Goal: Find specific page/section: Find specific page/section

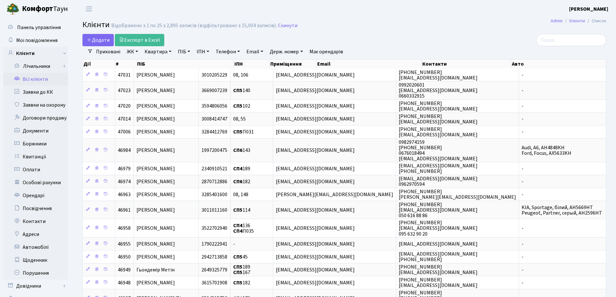
select select "25"
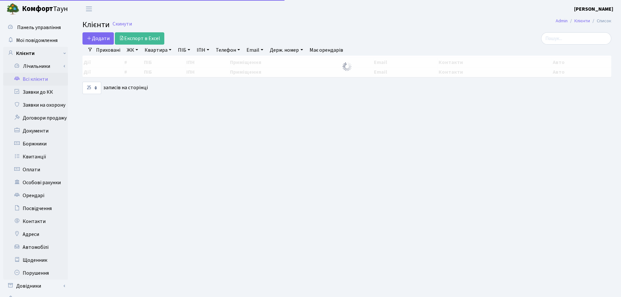
select select "25"
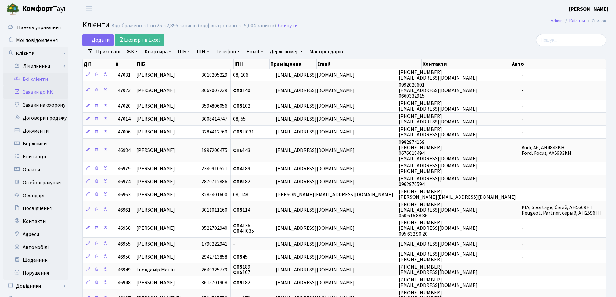
click at [39, 93] on link "Заявки до КК" at bounding box center [35, 92] width 65 height 13
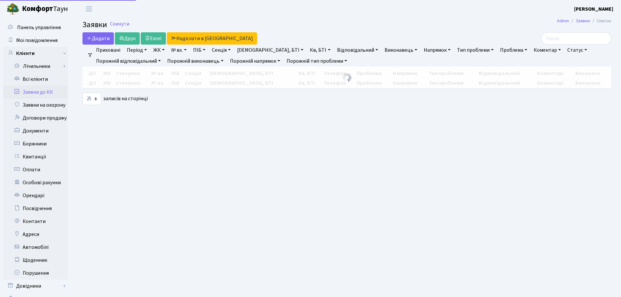
select select "25"
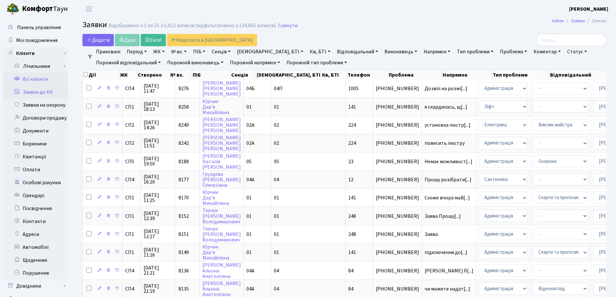
click at [33, 79] on link "Всі клієнти" at bounding box center [35, 79] width 65 height 13
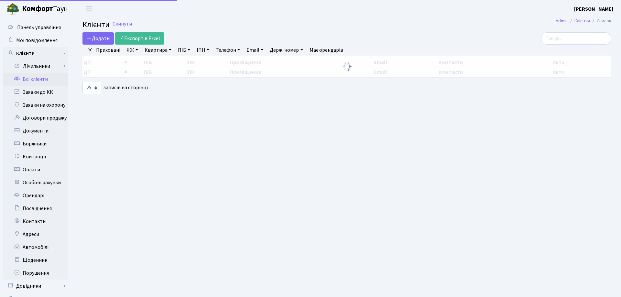
select select "25"
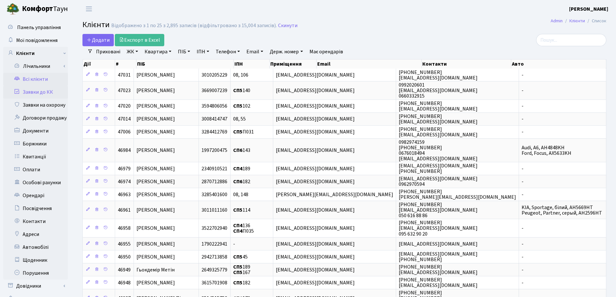
click at [24, 89] on link "Заявки до КК" at bounding box center [35, 92] width 65 height 13
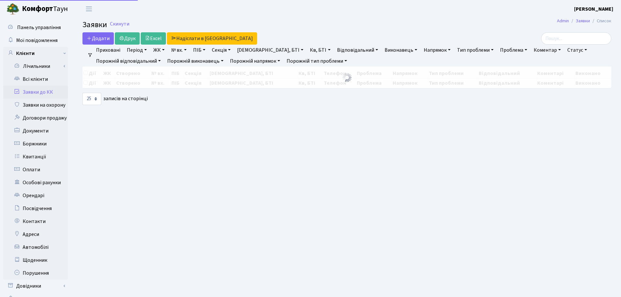
select select "25"
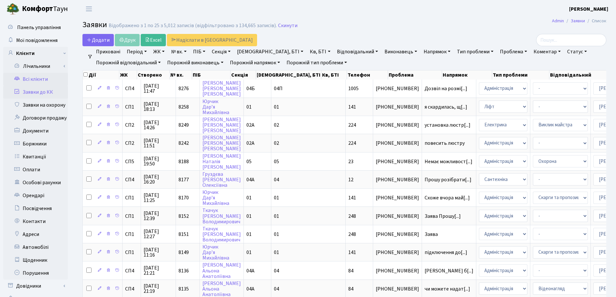
click at [23, 79] on link "Всі клієнти" at bounding box center [35, 79] width 65 height 13
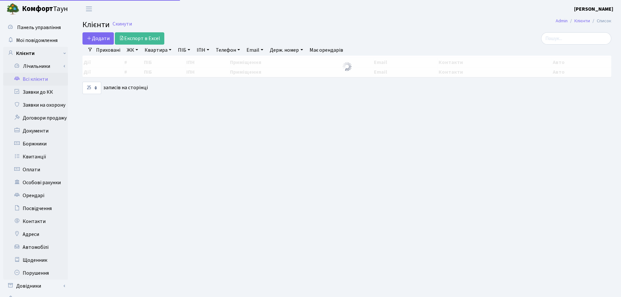
select select "25"
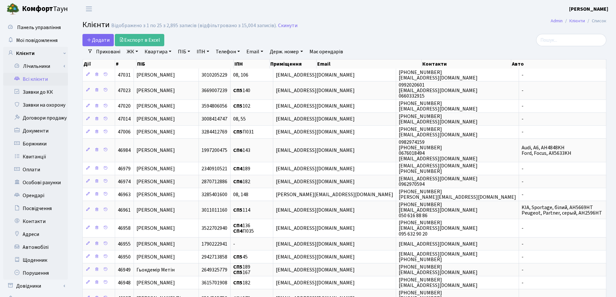
click at [303, 51] on link "Держ. номер" at bounding box center [286, 51] width 38 height 11
type input "5225"
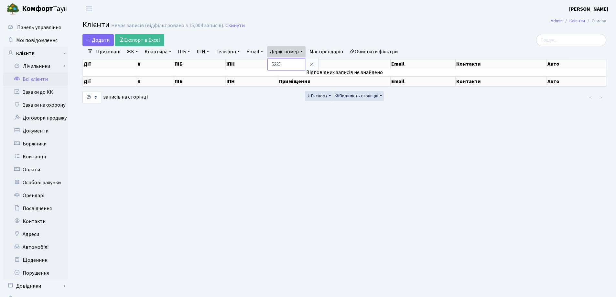
drag, startPoint x: 288, startPoint y: 66, endPoint x: 274, endPoint y: 64, distance: 13.7
click at [274, 64] on input "5225" at bounding box center [286, 64] width 38 height 12
click at [32, 248] on link "Автомобілі" at bounding box center [35, 247] width 65 height 13
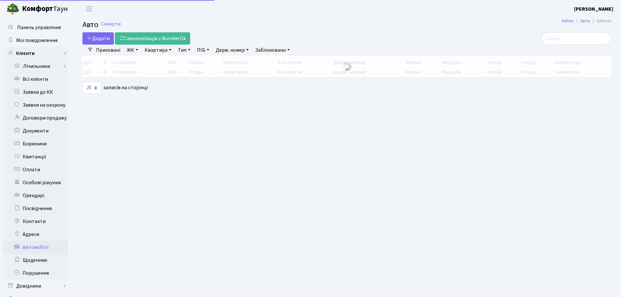
select select "25"
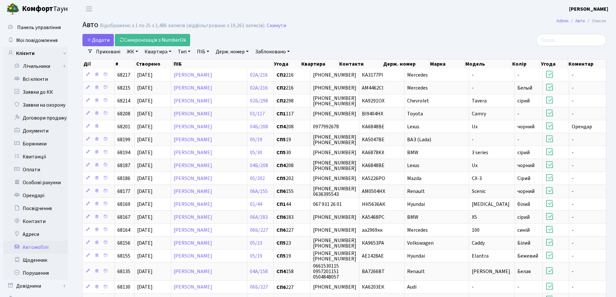
click at [250, 50] on link "Держ. номер" at bounding box center [232, 51] width 38 height 11
paste input "5225"
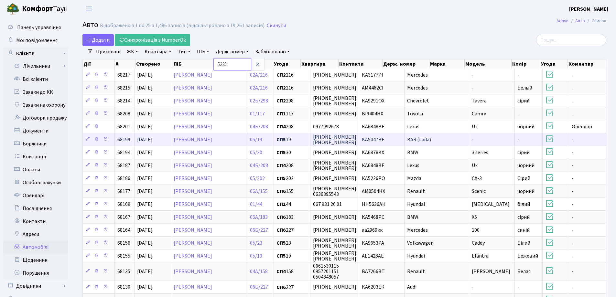
type input "5225"
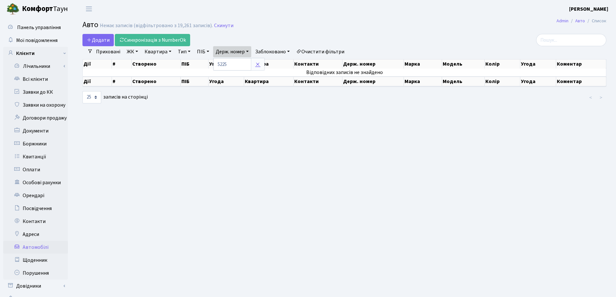
click at [257, 62] on icon at bounding box center [257, 64] width 5 height 5
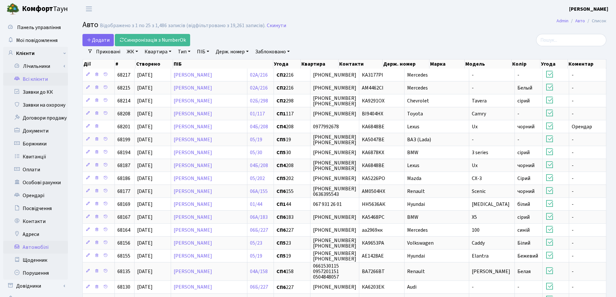
click at [36, 79] on link "Всі клієнти" at bounding box center [35, 79] width 65 height 13
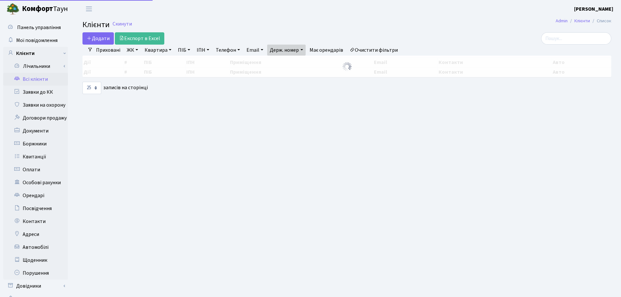
select select "25"
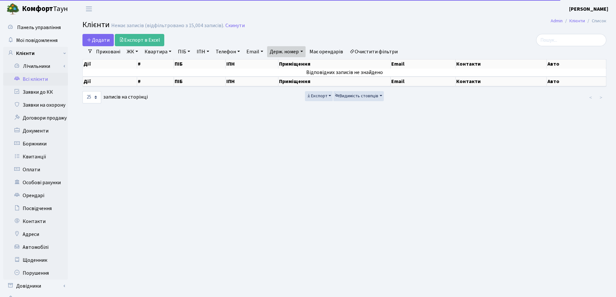
click at [305, 51] on link "Держ. номер" at bounding box center [286, 51] width 38 height 11
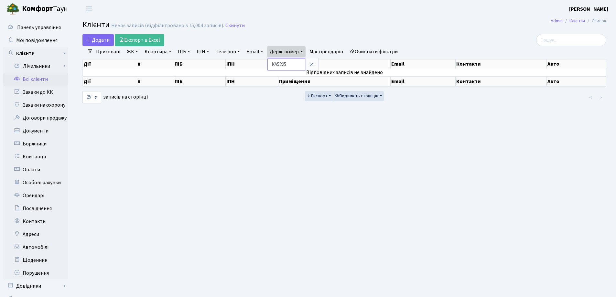
type input "КА5225"
click at [314, 63] on icon at bounding box center [311, 64] width 5 height 5
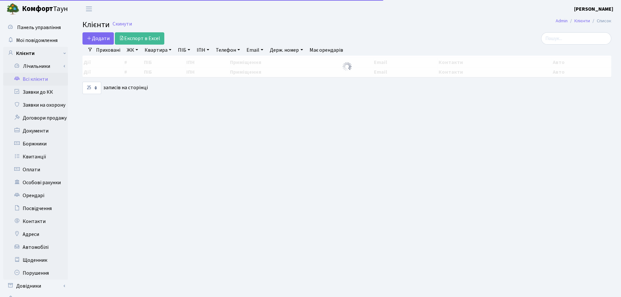
select select "25"
